Goal: Transaction & Acquisition: Purchase product/service

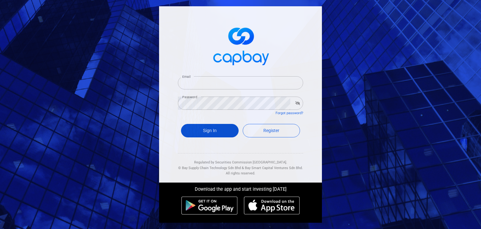
type input "[EMAIL_ADDRESS][DOMAIN_NAME]"
click at [222, 128] on button "Sign In" at bounding box center [210, 130] width 58 height 13
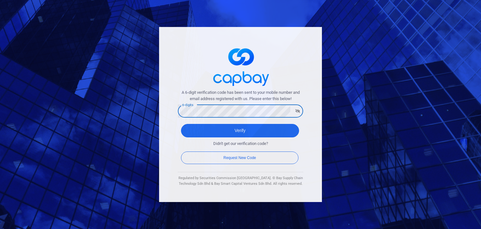
click at [181, 124] on button "Verify" at bounding box center [240, 130] width 118 height 13
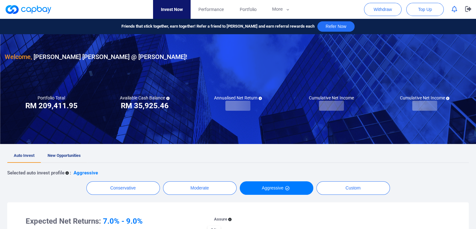
click at [58, 152] on link "New Opportunities" at bounding box center [64, 156] width 46 height 14
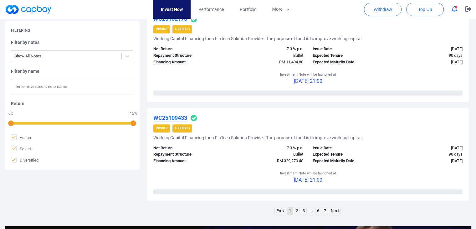
scroll to position [939, 0]
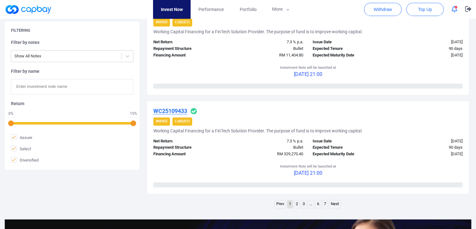
click at [334, 203] on link "Next" at bounding box center [334, 204] width 11 height 8
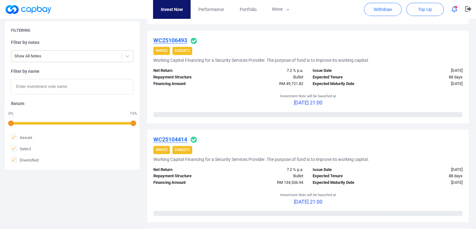
scroll to position [1061, 0]
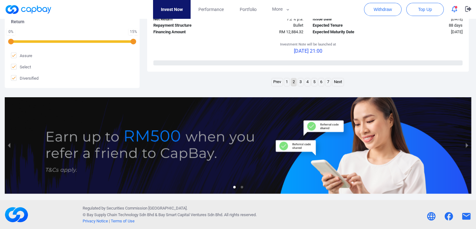
click at [337, 79] on link "Next" at bounding box center [337, 82] width 11 height 8
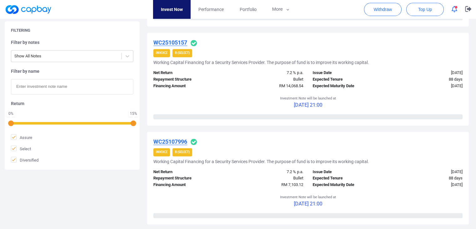
scroll to position [919, 0]
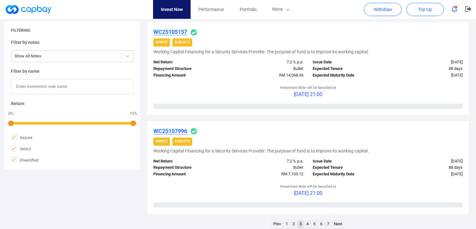
click at [341, 221] on link "Next" at bounding box center [337, 224] width 11 height 8
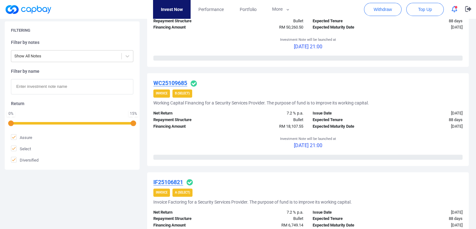
scroll to position [242, 0]
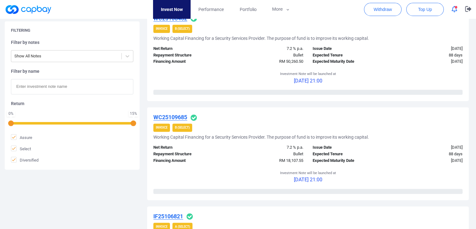
drag, startPoint x: 473, startPoint y: 50, endPoint x: 473, endPoint y: 42, distance: 8.8
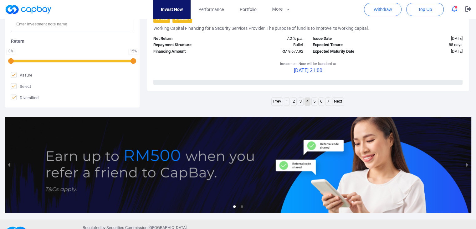
scroll to position [1050, 0]
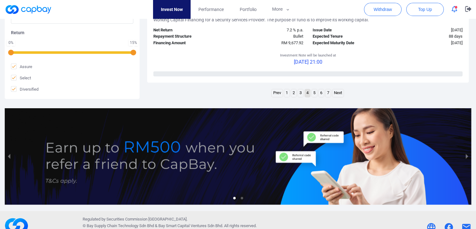
click at [336, 93] on link "Next" at bounding box center [337, 93] width 11 height 8
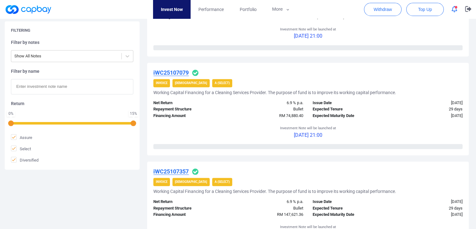
scroll to position [700, 0]
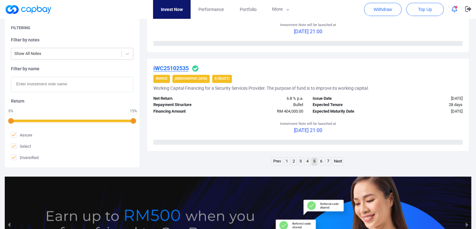
click at [341, 160] on link "Next" at bounding box center [337, 161] width 11 height 8
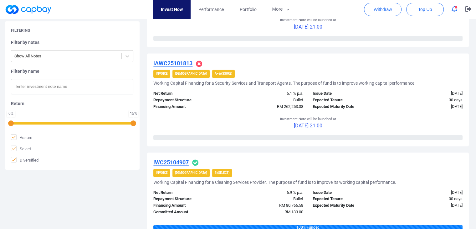
scroll to position [982, 0]
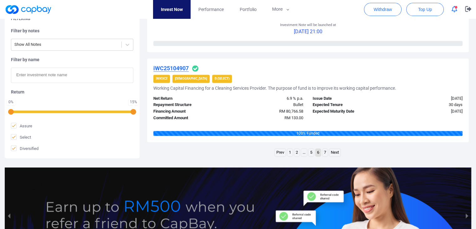
click at [326, 151] on link "7" at bounding box center [324, 152] width 5 height 8
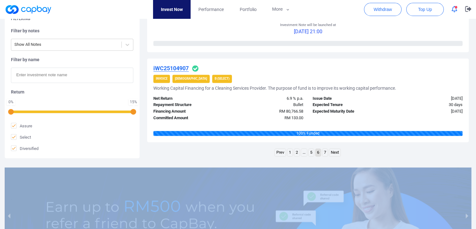
click at [326, 167] on div at bounding box center [238, 215] width 467 height 96
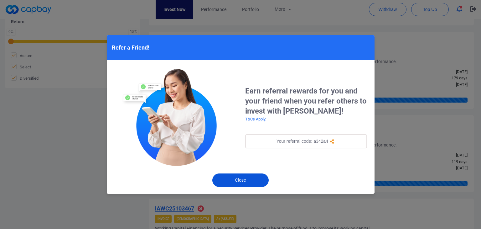
click at [258, 182] on button "Close" at bounding box center [240, 179] width 56 height 13
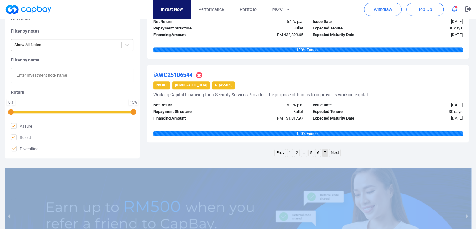
scroll to position [664, 0]
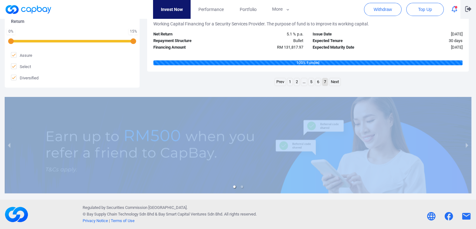
click at [466, 9] on icon "button" at bounding box center [468, 9] width 6 height 6
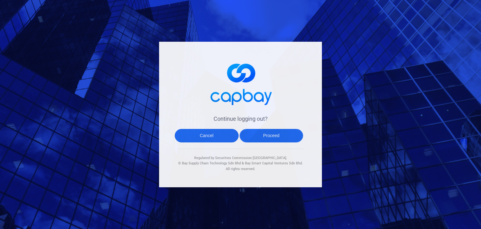
click at [296, 138] on button "Proceed" at bounding box center [271, 135] width 64 height 13
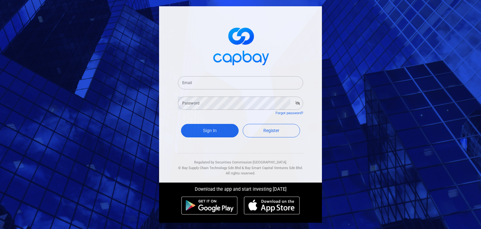
type input "[EMAIL_ADDRESS][DOMAIN_NAME]"
